Goal: Task Accomplishment & Management: Use online tool/utility

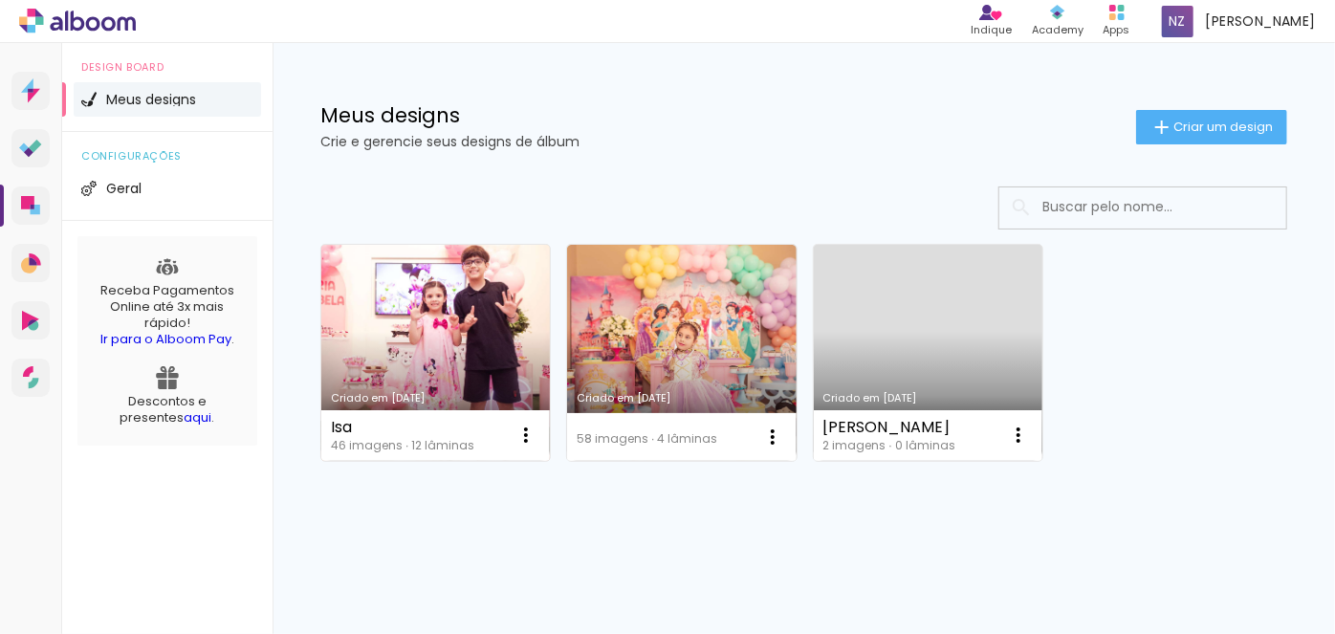
click at [482, 360] on link "Criado em [DATE]" at bounding box center [435, 353] width 229 height 216
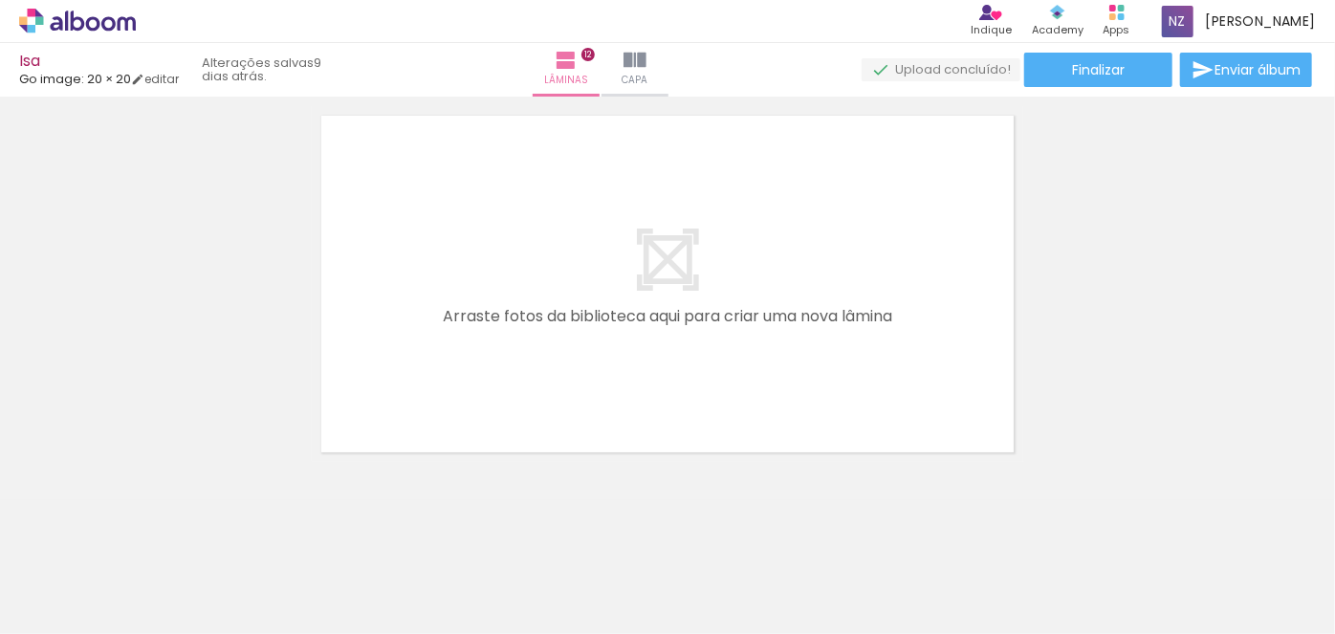
scroll to position [4903, 0]
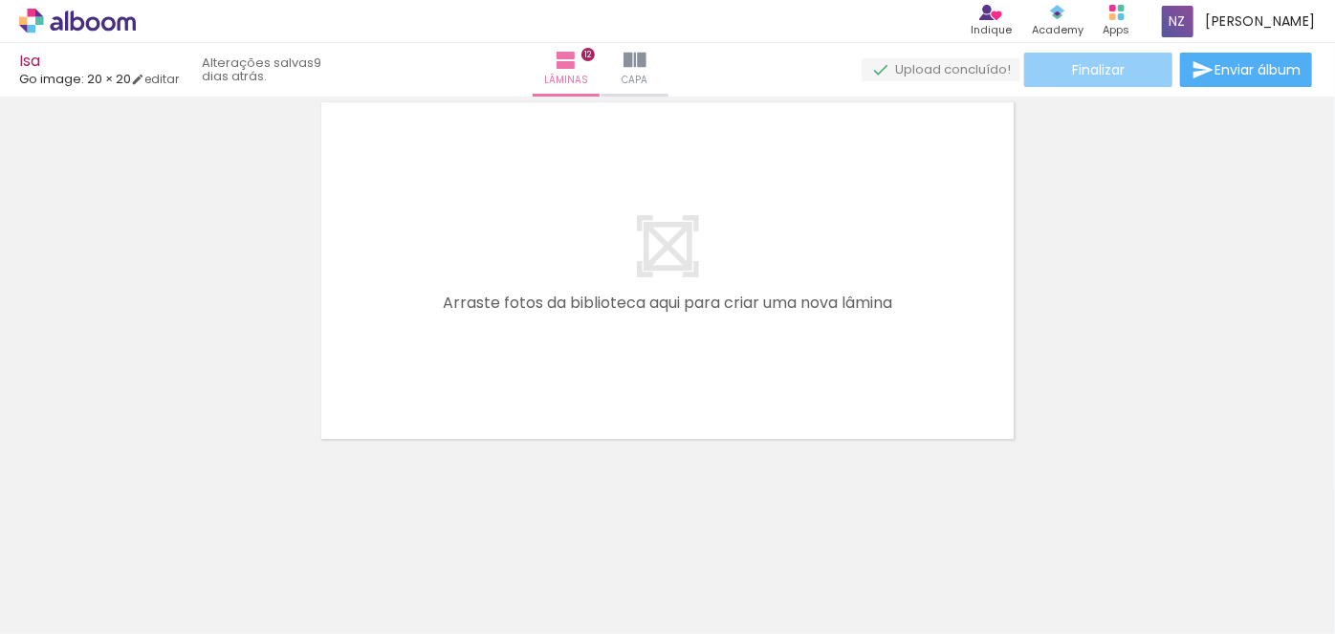
click at [1094, 58] on paper-button "Finalizar" at bounding box center [1099, 70] width 148 height 34
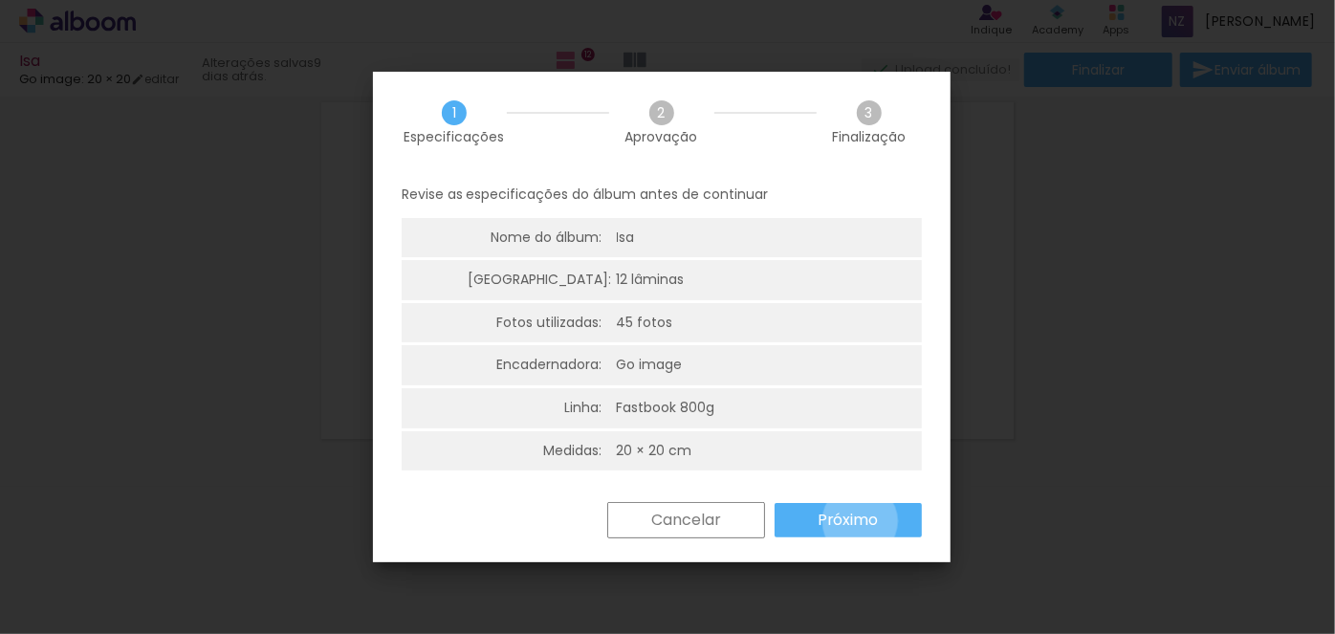
click at [0, 0] on slot "Próximo" at bounding box center [0, 0] width 0 height 0
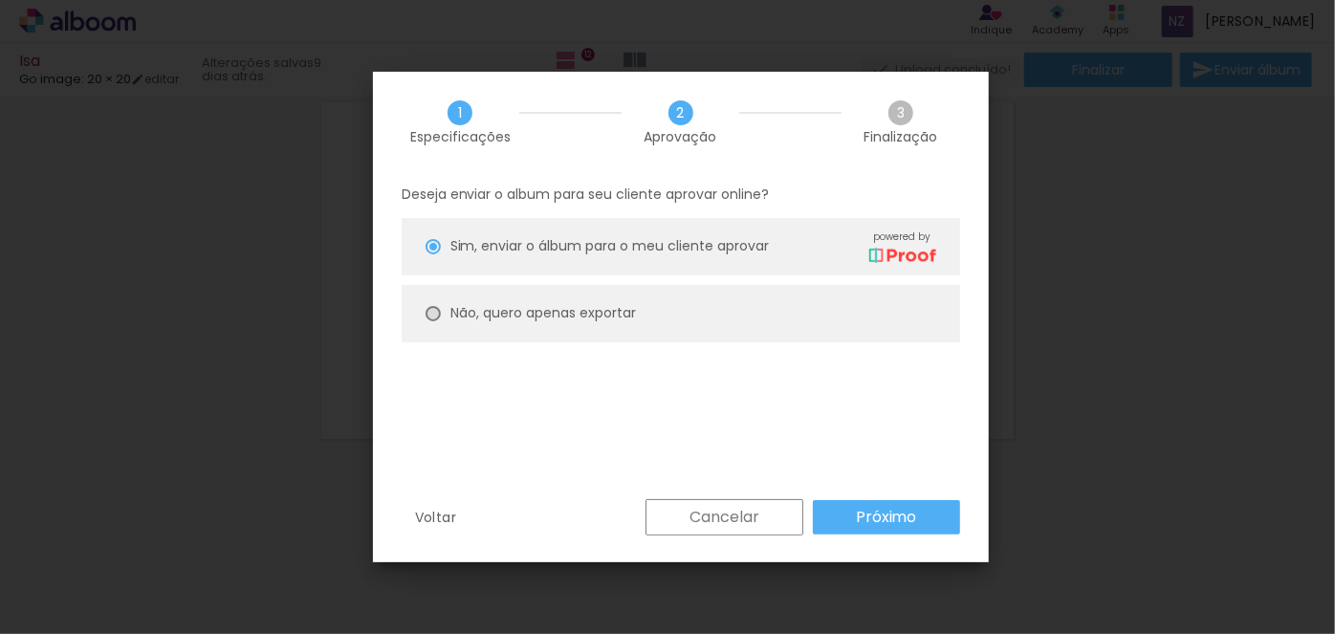
click at [437, 309] on div at bounding box center [433, 313] width 15 height 15
type paper-radio-button "on"
click at [0, 0] on slot "Próximo" at bounding box center [0, 0] width 0 height 0
type input "Alta, 300 DPI"
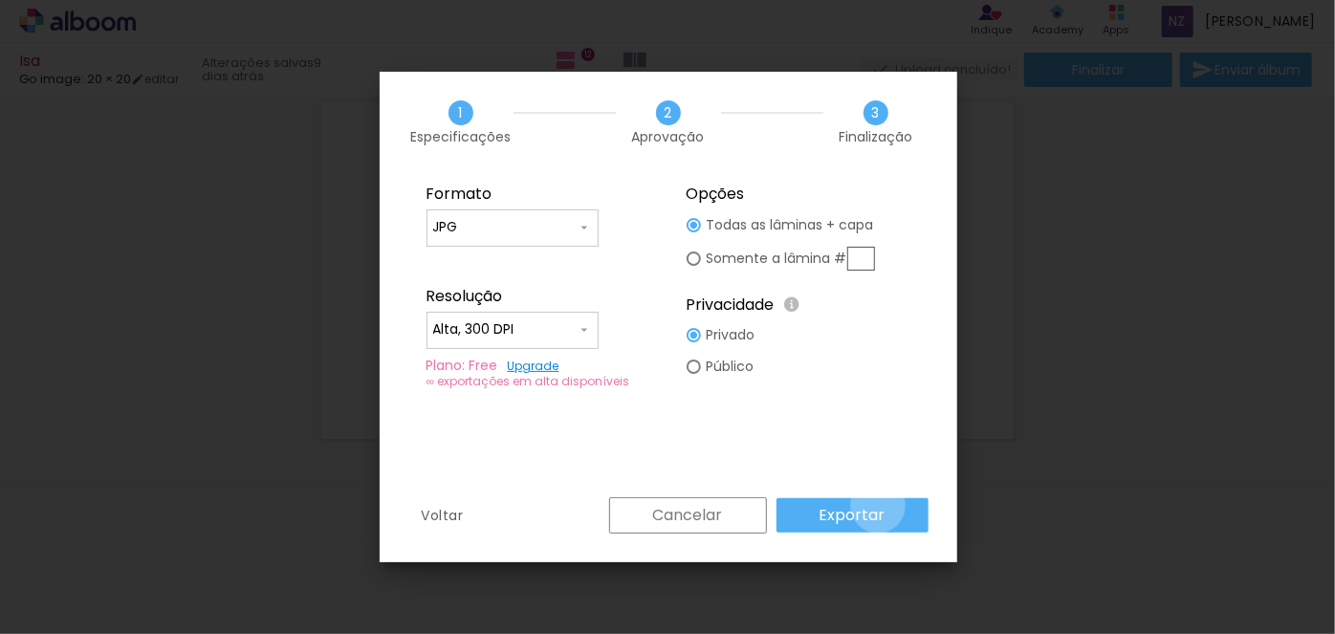
click at [0, 0] on slot "Exportar" at bounding box center [0, 0] width 0 height 0
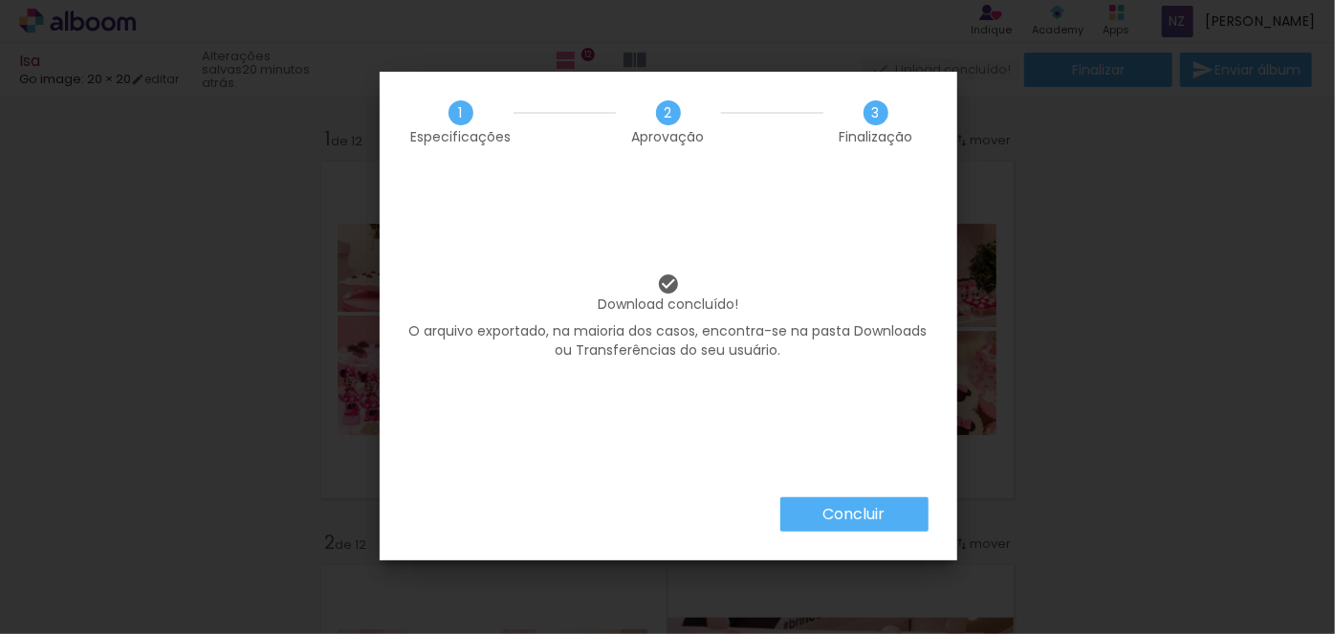
scroll to position [4903, 0]
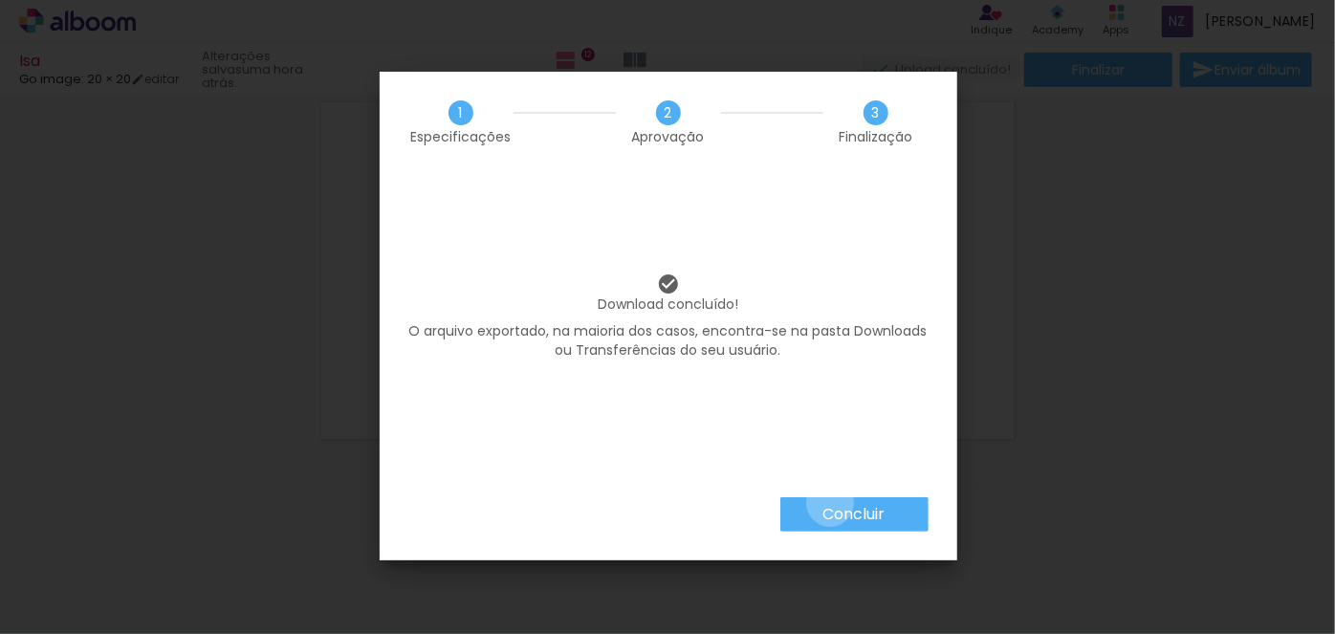
click at [0, 0] on slot "Concluir" at bounding box center [0, 0] width 0 height 0
